Goal: Navigation & Orientation: Go to known website

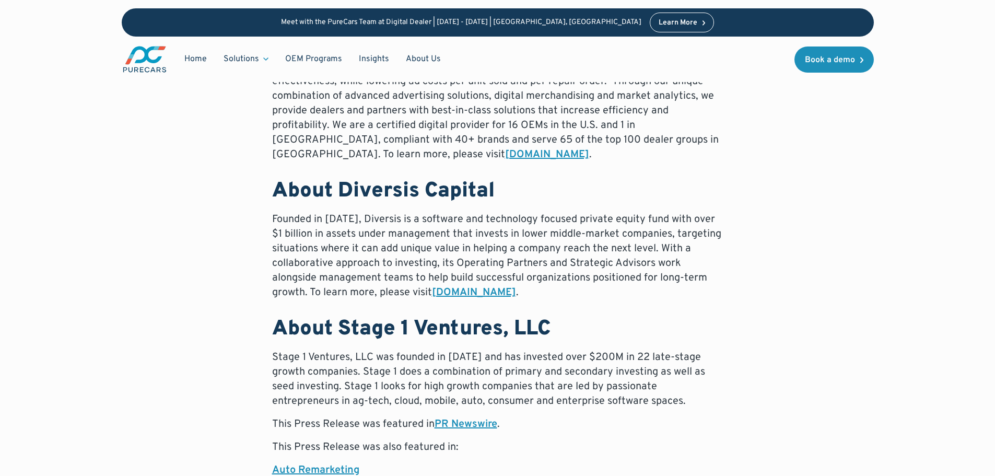
scroll to position [1096, 0]
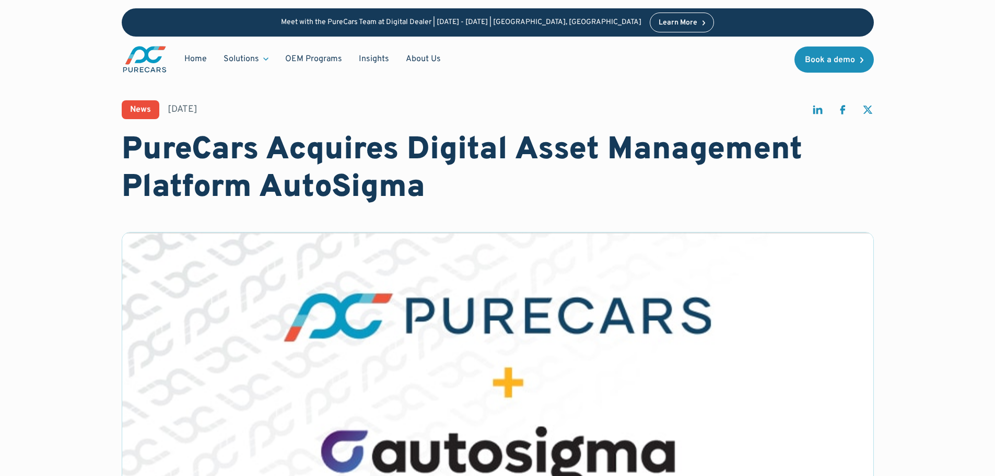
click at [151, 57] on img "main" at bounding box center [145, 59] width 46 height 29
